Goal: Task Accomplishment & Management: Complete application form

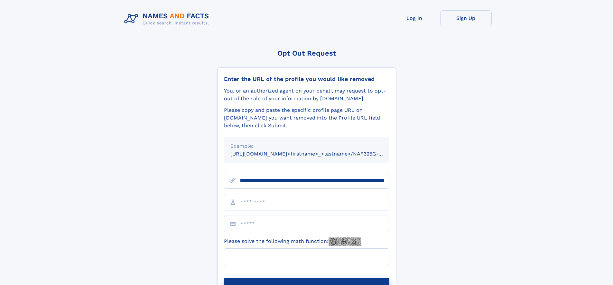
scroll to position [0, 68]
type input "**********"
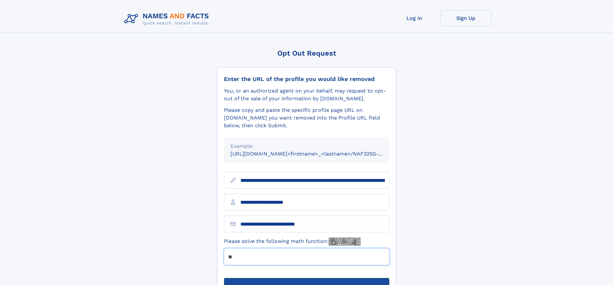
type input "**"
click at [306, 278] on button "Submit Opt Out Request" at bounding box center [306, 288] width 165 height 21
